Goal: Task Accomplishment & Management: Manage account settings

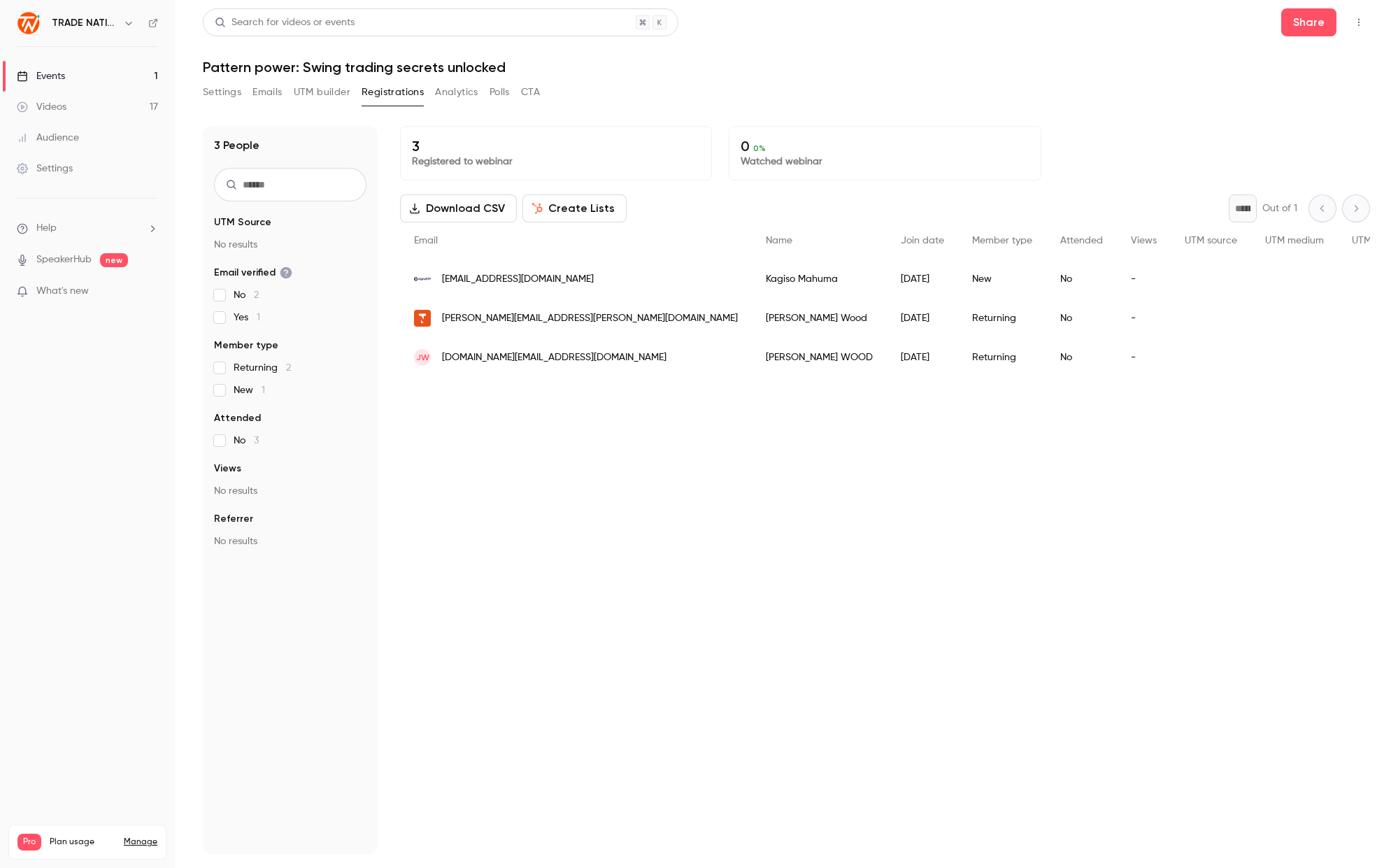
click at [386, 96] on button "Registrations" at bounding box center [393, 92] width 62 height 23
click at [132, 78] on link "Events 1" at bounding box center [87, 76] width 174 height 31
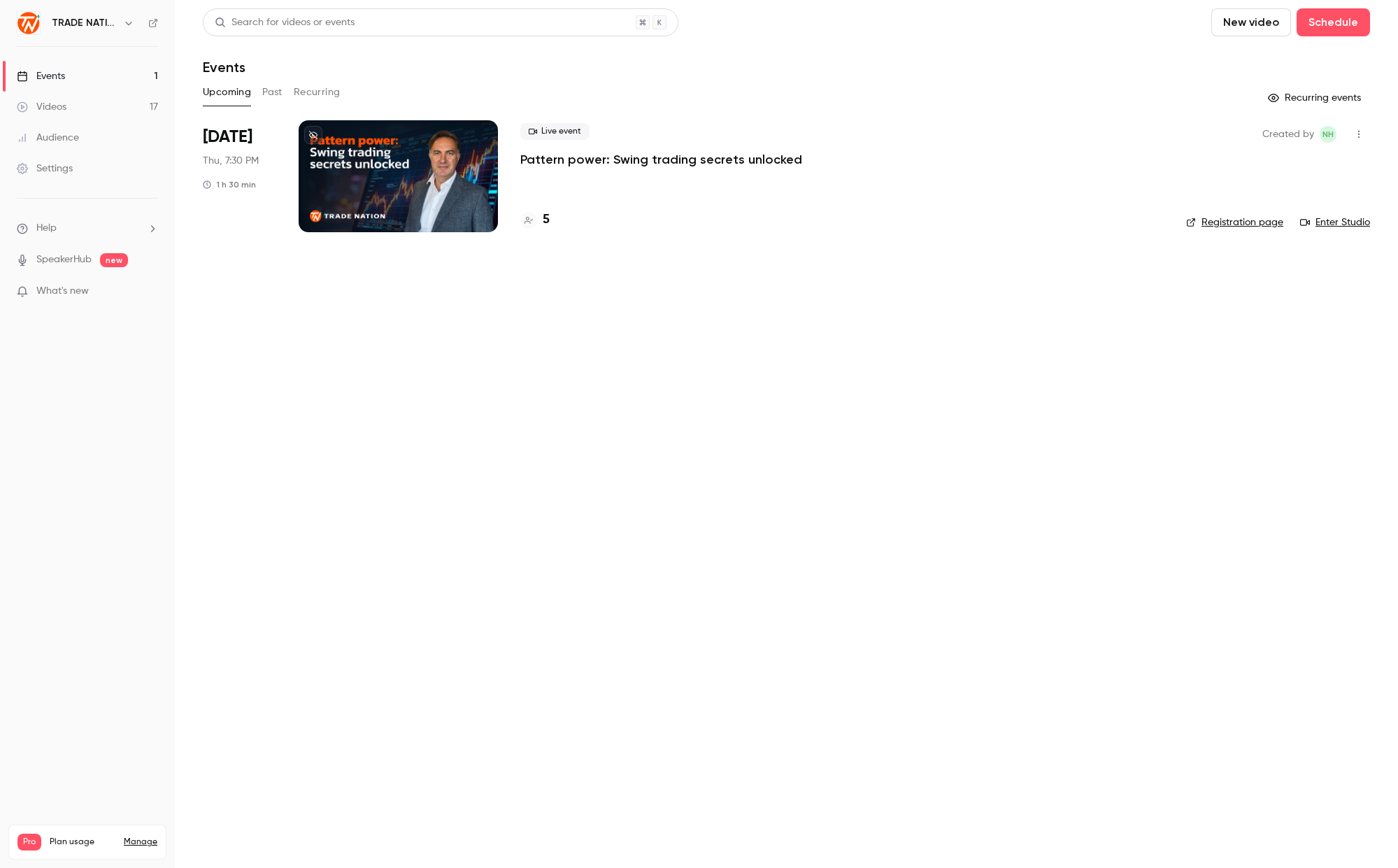
click at [270, 86] on button "Past" at bounding box center [272, 92] width 20 height 23
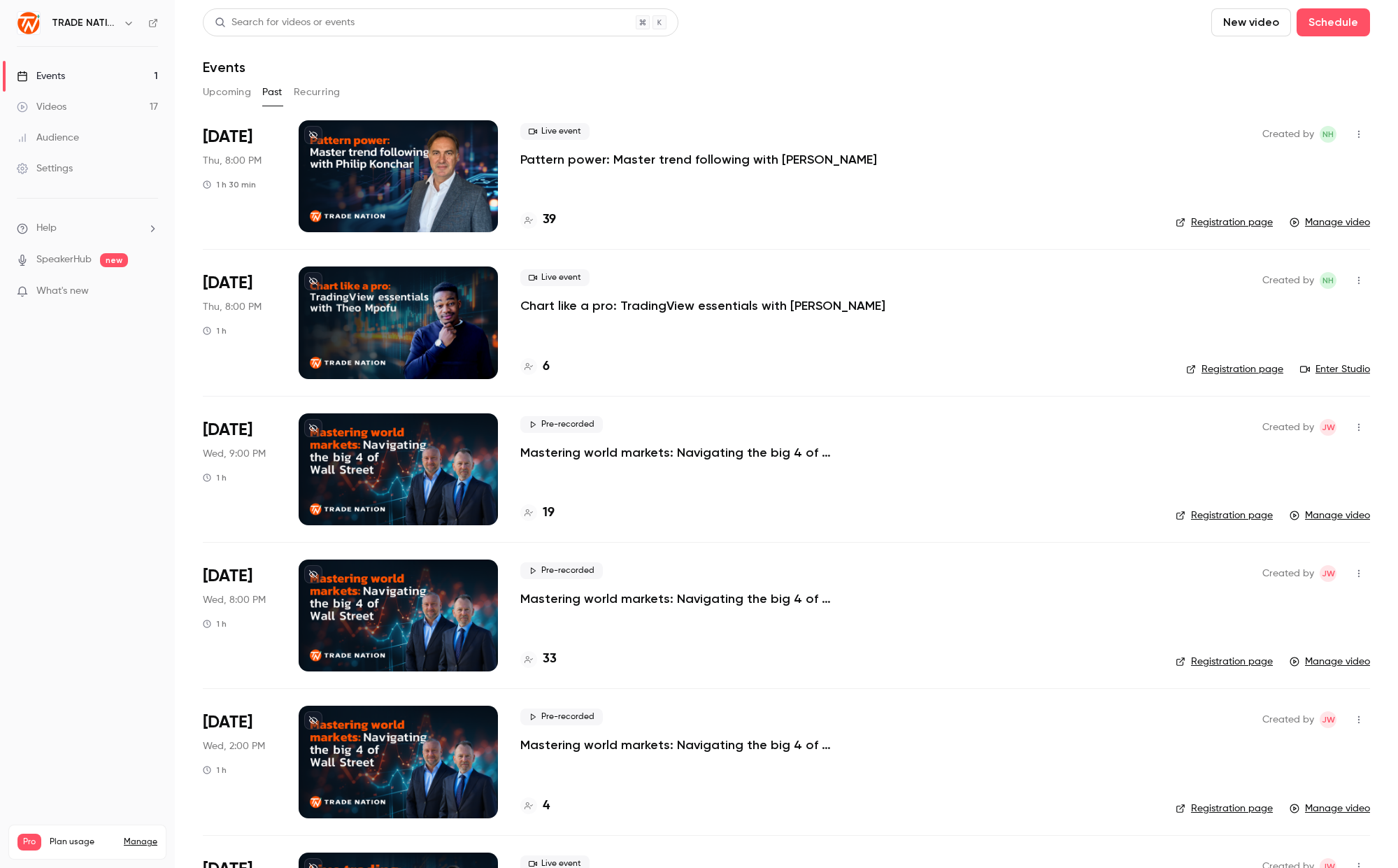
click at [789, 160] on p "Pattern power: Master trend following with [PERSON_NAME]" at bounding box center [699, 159] width 357 height 17
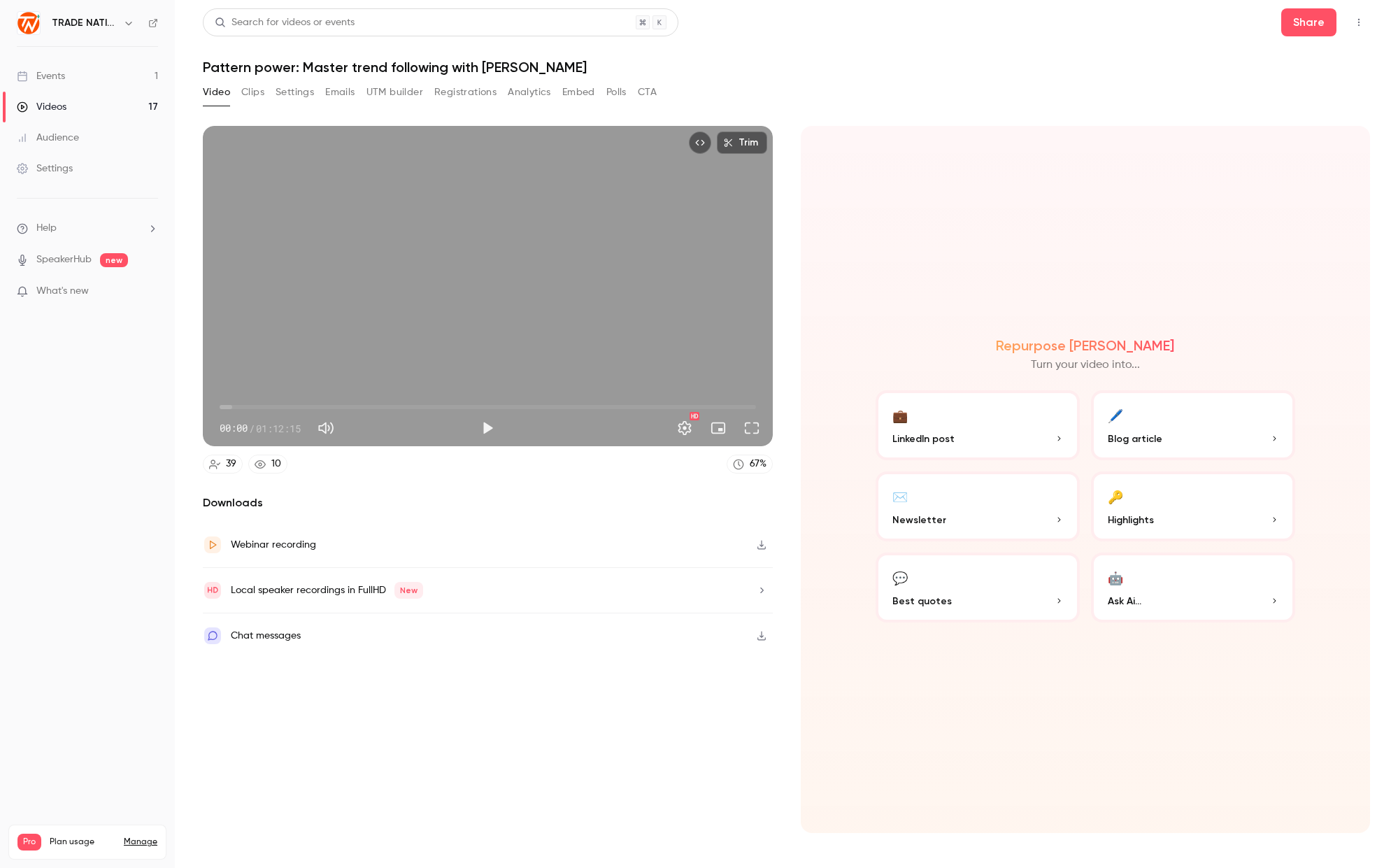
click at [50, 79] on div "Events" at bounding box center [41, 75] width 48 height 14
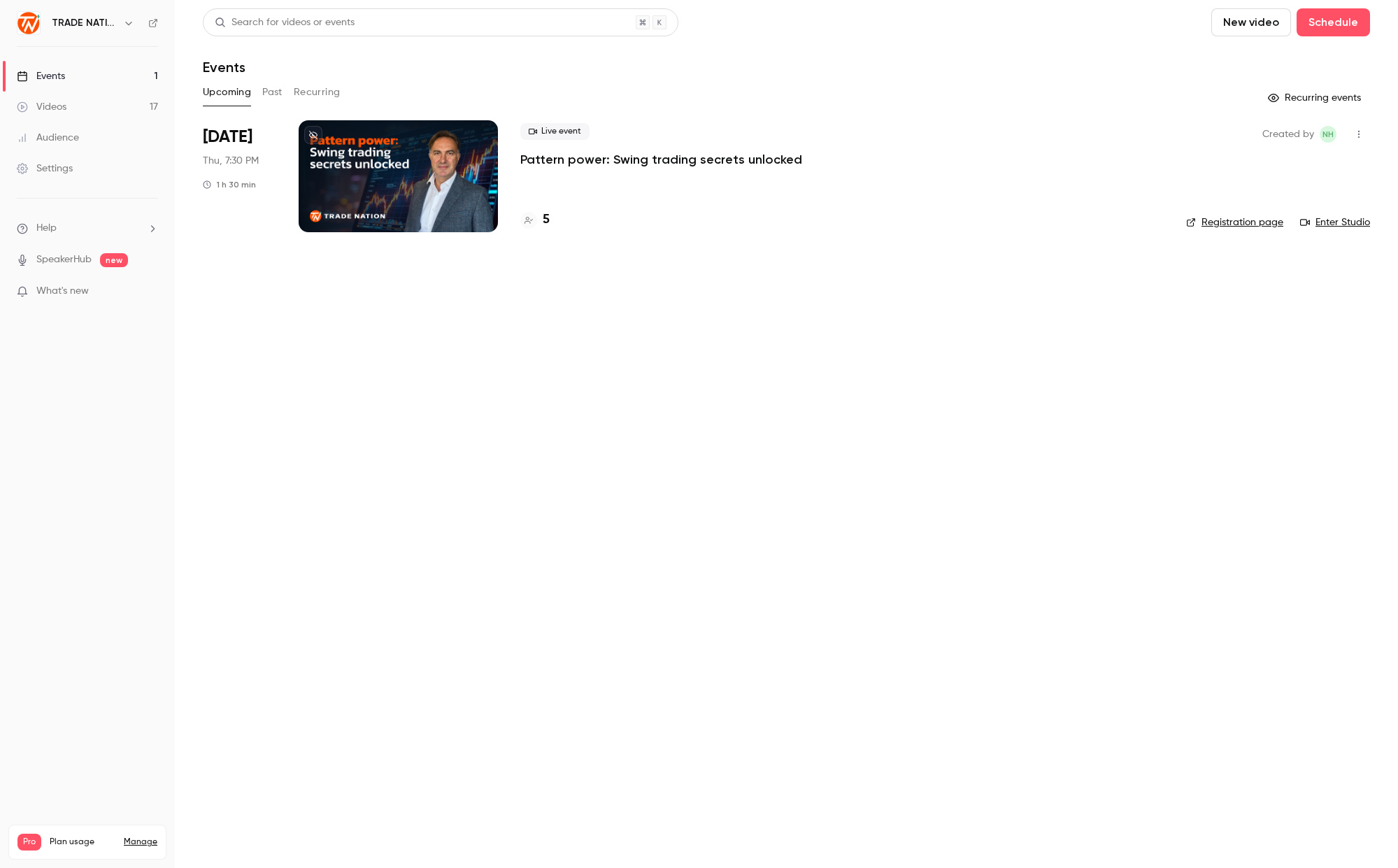
click at [271, 91] on button "Past" at bounding box center [272, 92] width 20 height 23
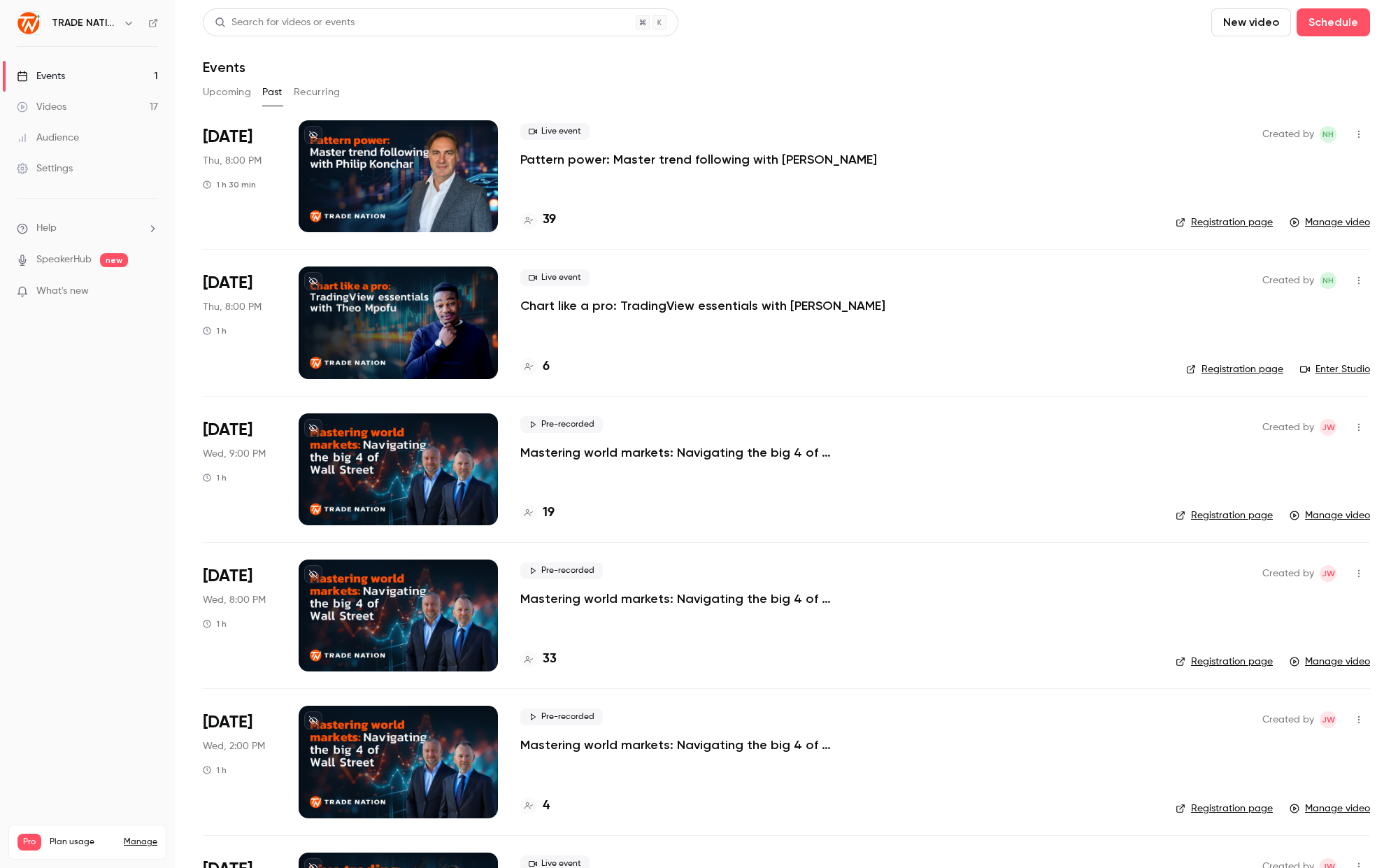
click at [757, 163] on p "Pattern power: Master trend following with [PERSON_NAME]" at bounding box center [699, 159] width 357 height 17
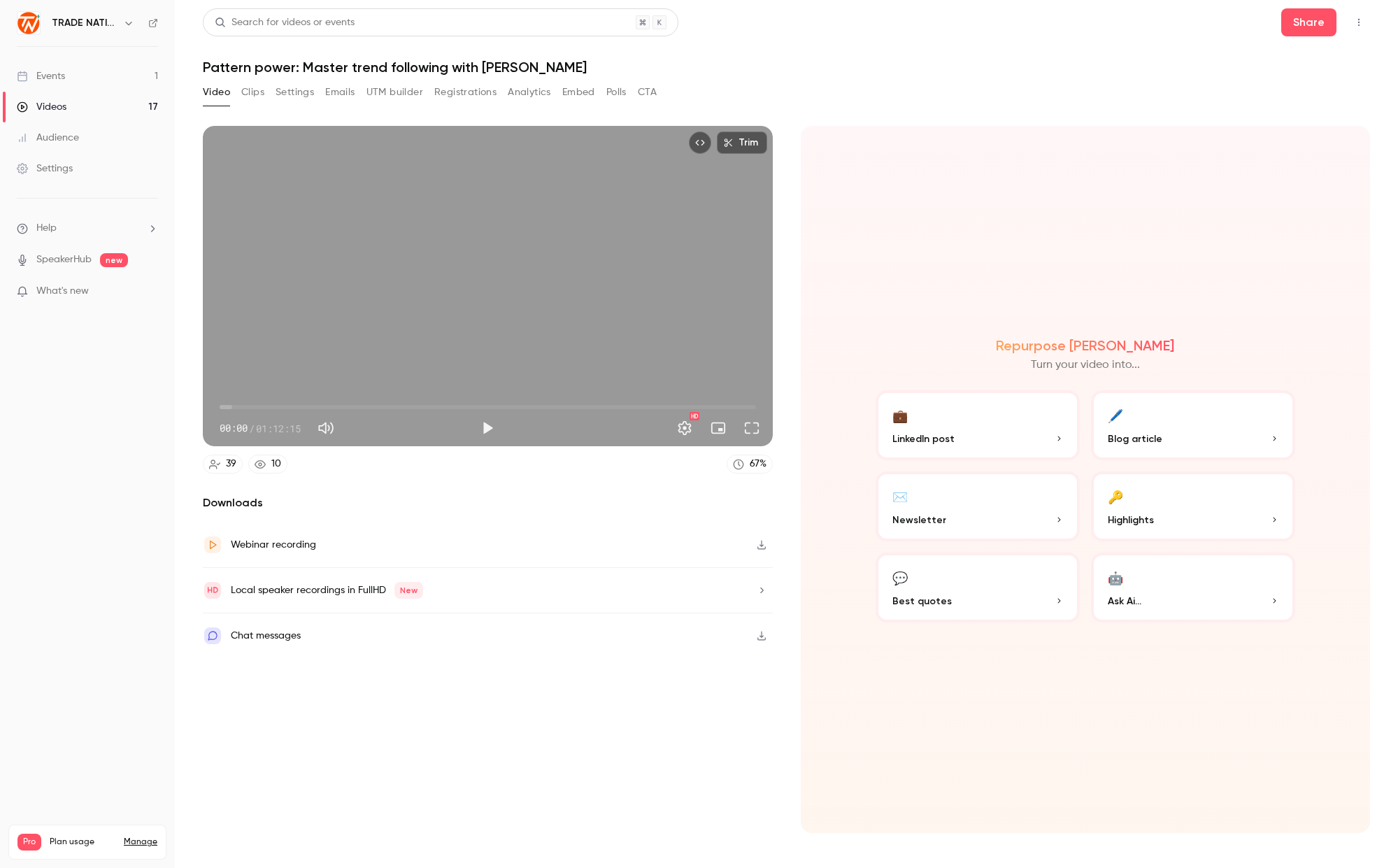
click at [67, 165] on div "Settings" at bounding box center [45, 168] width 56 height 14
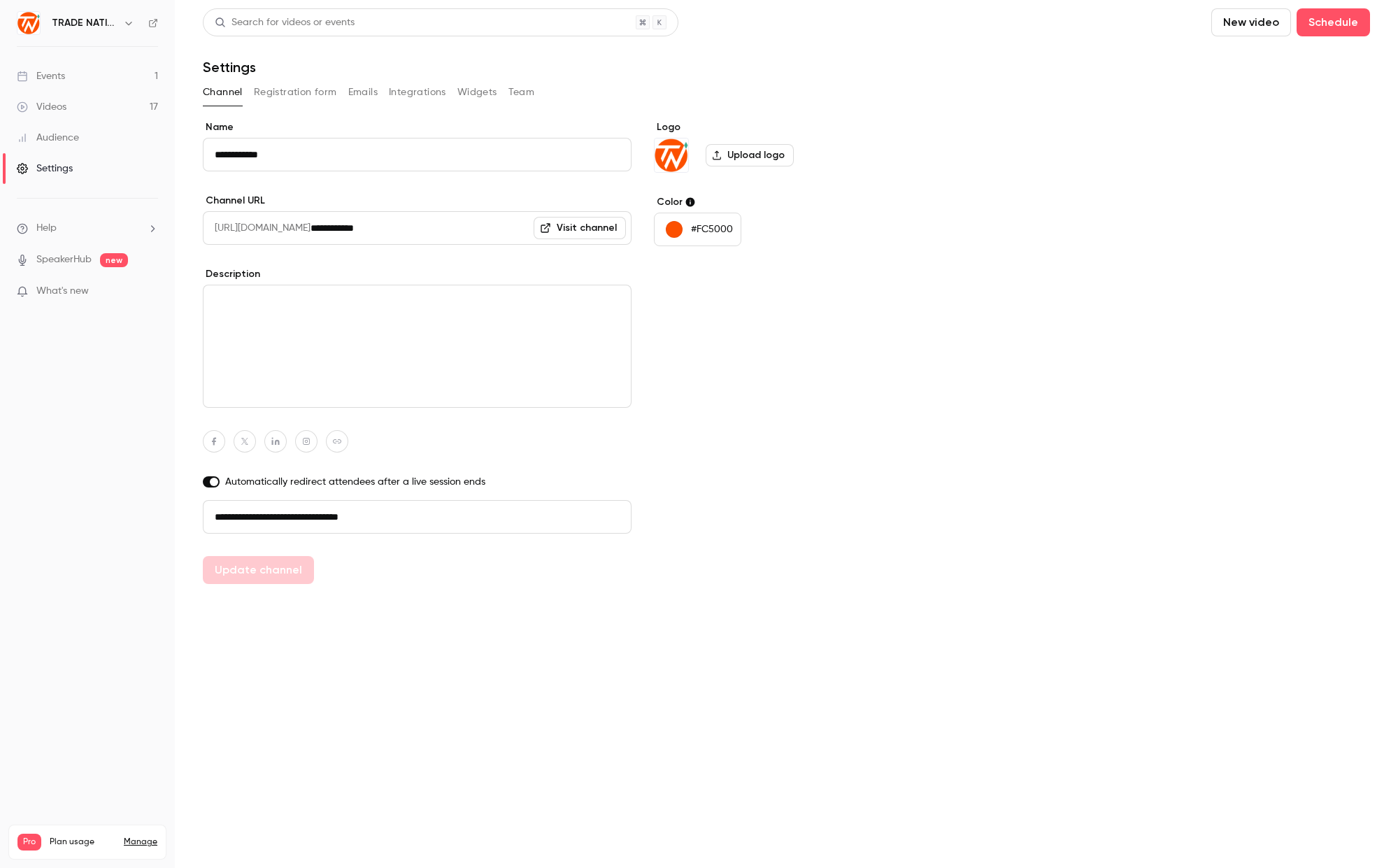
click at [527, 88] on button "Team" at bounding box center [522, 92] width 27 height 23
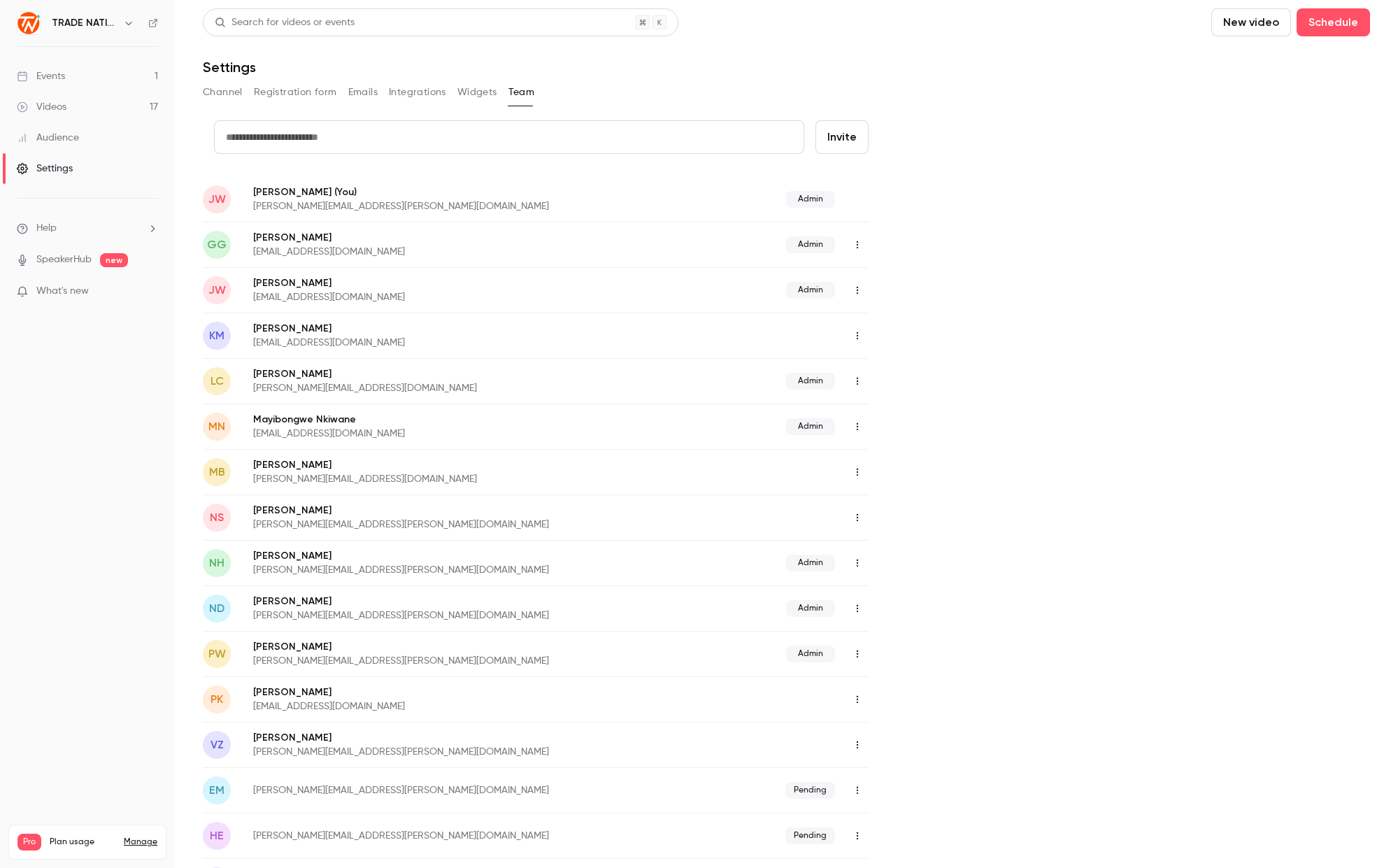
click at [290, 334] on p "[PERSON_NAME]" at bounding box center [439, 329] width 372 height 14
click at [858, 335] on icon "button" at bounding box center [858, 336] width 11 height 10
click at [906, 372] on div "Assign admin role" at bounding box center [933, 371] width 106 height 14
